Goal: Complete application form

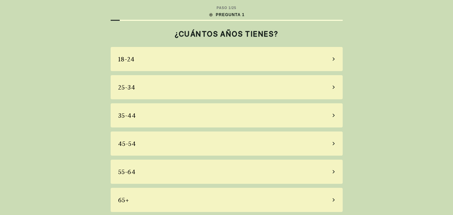
click at [205, 168] on div "55-64" at bounding box center [227, 172] width 232 height 24
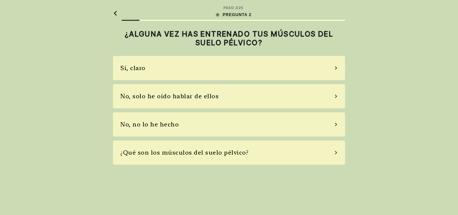
click at [238, 97] on div "No, solo he oído hablar de ellos" at bounding box center [229, 96] width 232 height 24
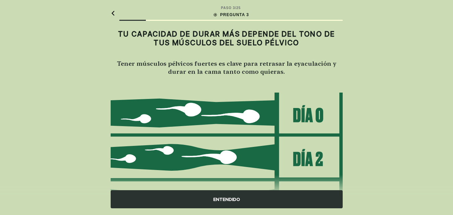
scroll to position [98, 0]
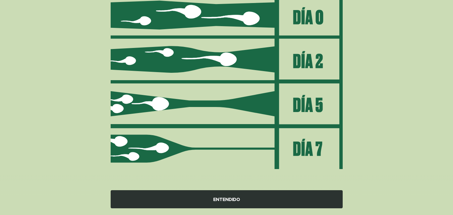
click at [236, 198] on div "ENTENDIDO" at bounding box center [227, 199] width 232 height 18
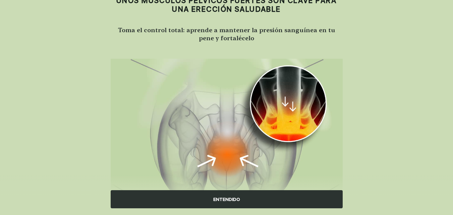
scroll to position [72, 0]
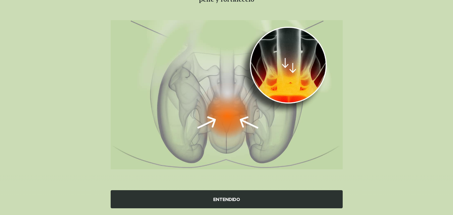
click at [228, 199] on div "ENTENDIDO" at bounding box center [227, 199] width 232 height 18
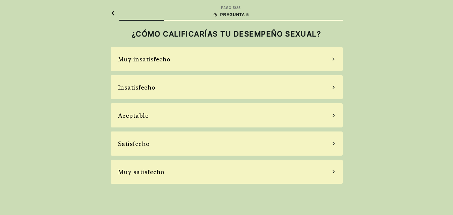
scroll to position [0, 0]
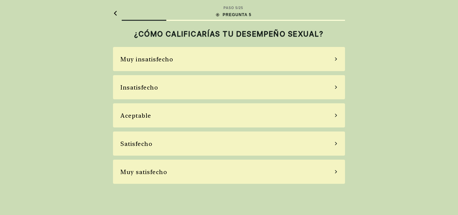
click at [224, 120] on div "Aceptable" at bounding box center [229, 115] width 232 height 24
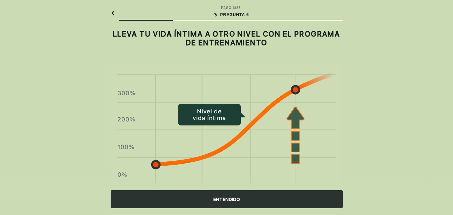
click at [248, 198] on div "ENTENDIDO" at bounding box center [227, 199] width 232 height 18
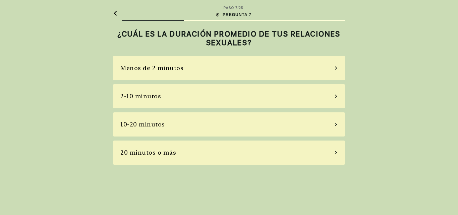
click at [246, 92] on div "2-10 minutos" at bounding box center [229, 96] width 232 height 24
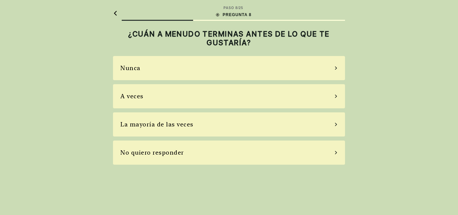
click at [231, 95] on div "A veces" at bounding box center [229, 96] width 232 height 24
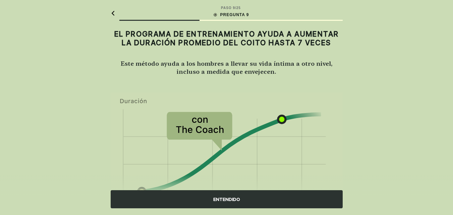
click at [239, 196] on div "ENTENDIDO" at bounding box center [227, 199] width 232 height 18
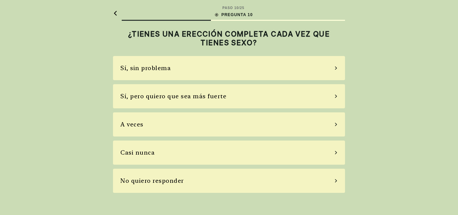
click at [197, 100] on div "Sí, pero quiero que sea más fuerte" at bounding box center [173, 96] width 106 height 9
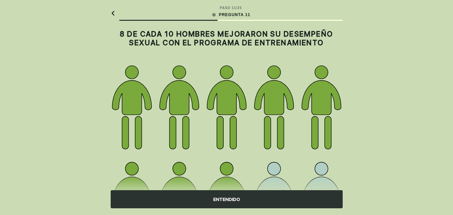
scroll to position [101, 0]
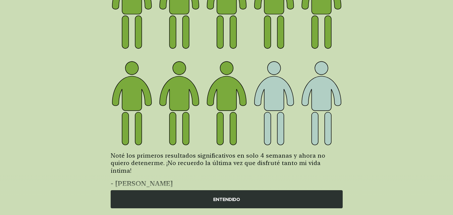
click at [244, 199] on div "ENTENDIDO" at bounding box center [227, 199] width 232 height 18
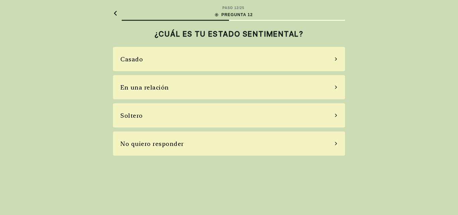
click at [153, 61] on div "Casado" at bounding box center [229, 59] width 232 height 24
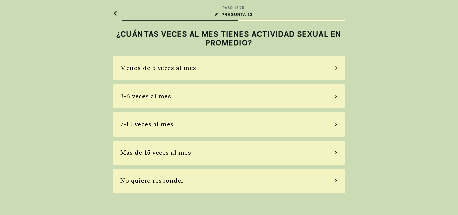
click at [200, 101] on div "3-6 veces al mes" at bounding box center [229, 96] width 232 height 24
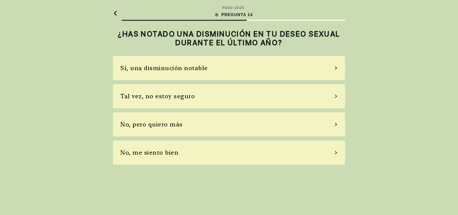
click at [208, 74] on div "Sí, una disminución notable" at bounding box center [229, 68] width 232 height 24
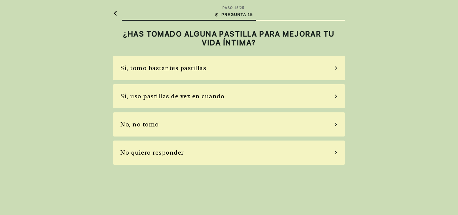
click at [205, 126] on div "No, no tomo" at bounding box center [229, 124] width 232 height 24
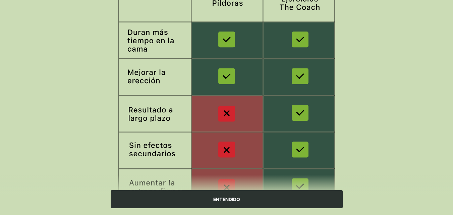
scroll to position [141, 0]
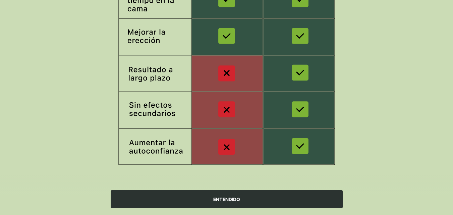
click at [238, 199] on div "ENTENDIDO" at bounding box center [227, 199] width 232 height 18
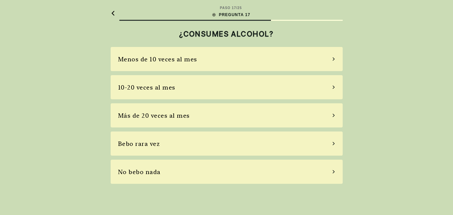
scroll to position [0, 0]
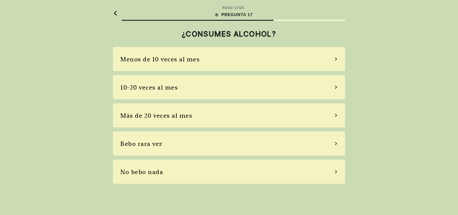
click at [203, 170] on div "No bebo nada" at bounding box center [229, 172] width 232 height 24
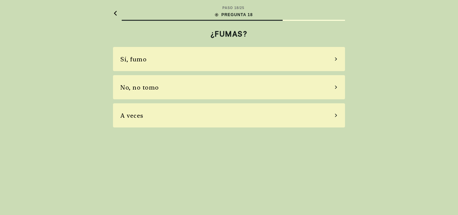
click at [200, 82] on div "No, no tomo" at bounding box center [229, 87] width 232 height 24
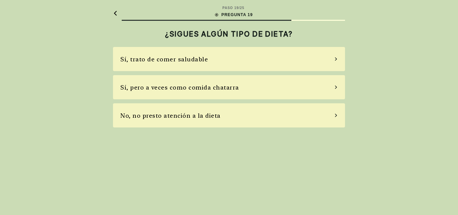
click at [252, 59] on div "Sí, trato de comer saludable" at bounding box center [229, 59] width 232 height 24
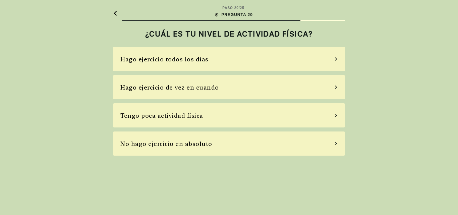
click at [288, 84] on div "Hago ejercicio de vez en cuando" at bounding box center [229, 87] width 232 height 24
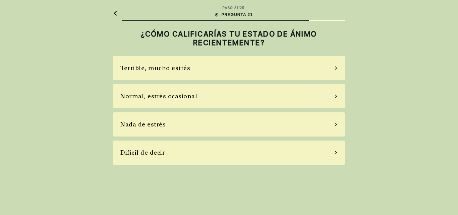
click at [235, 95] on div "Normal, estrés ocasional" at bounding box center [229, 96] width 232 height 24
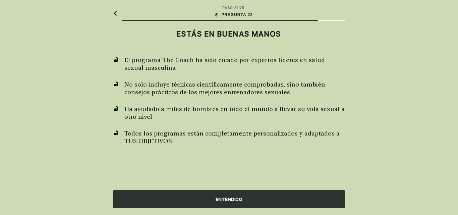
click at [239, 197] on div "ENTENDIDO" at bounding box center [229, 199] width 232 height 18
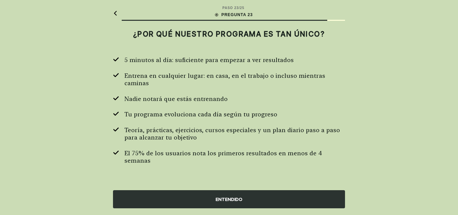
click at [257, 193] on div "ENTENDIDO" at bounding box center [229, 199] width 232 height 18
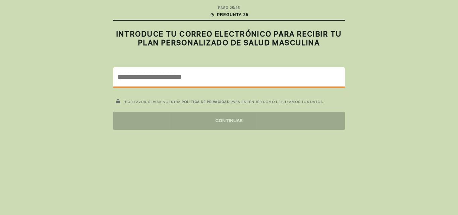
click at [253, 75] on input "email" at bounding box center [228, 76] width 231 height 19
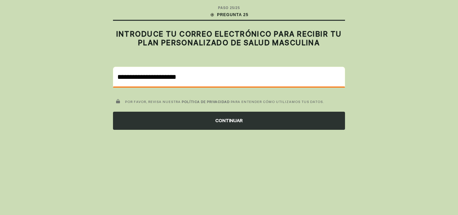
click at [226, 77] on input "**********" at bounding box center [228, 76] width 231 height 19
type input "**********"
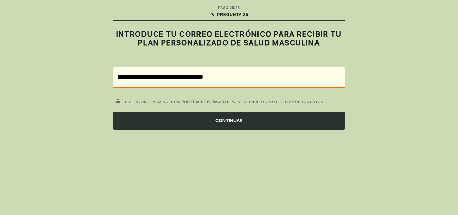
click at [232, 119] on div "CONTINUAR" at bounding box center [229, 121] width 232 height 18
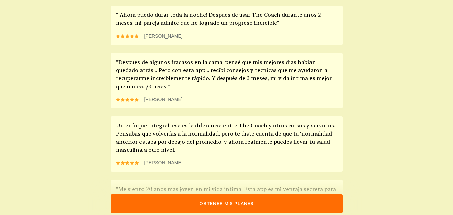
scroll to position [665, 0]
